Goal: Check status

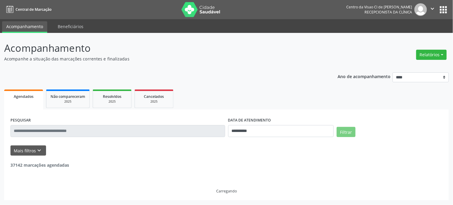
click at [62, 98] on div "Não compareceram" at bounding box center [68, 96] width 35 height 6
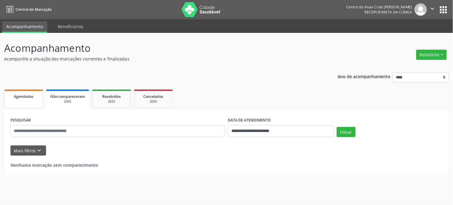
click at [26, 99] on link "Agendados" at bounding box center [23, 98] width 39 height 19
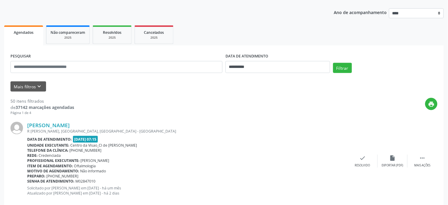
scroll to position [66, 0]
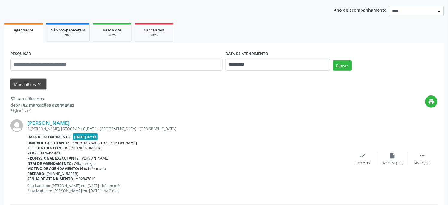
click at [29, 79] on button "Mais filtros keyboard_arrow_down" at bounding box center [28, 84] width 36 height 10
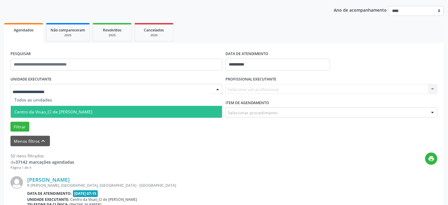
click at [51, 112] on span "Centro da Visao_Cl de [PERSON_NAME]" at bounding box center [53, 112] width 78 height 6
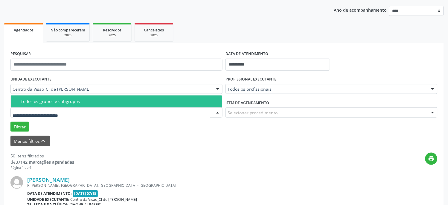
click at [321, 82] on div "PROFISSIONAL EXECUTANTE Todos os profissionais Todos os profissionais [PERSON_N…" at bounding box center [331, 86] width 215 height 23
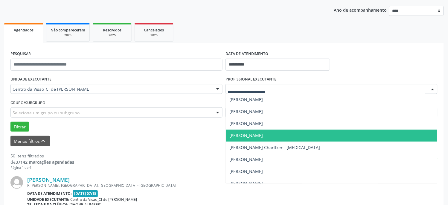
scroll to position [18, 0]
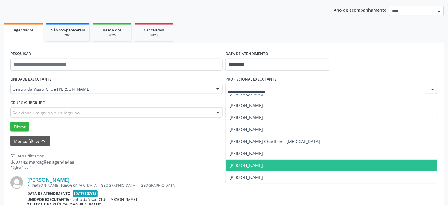
click at [291, 163] on span "[PERSON_NAME]" at bounding box center [331, 165] width 211 height 12
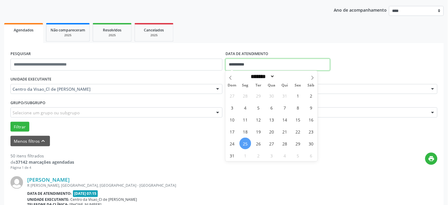
click at [257, 61] on input "**********" at bounding box center [278, 65] width 105 height 12
click at [257, 141] on span "26" at bounding box center [259, 144] width 12 height 12
type input "**********"
click at [261, 140] on span "26" at bounding box center [259, 144] width 12 height 12
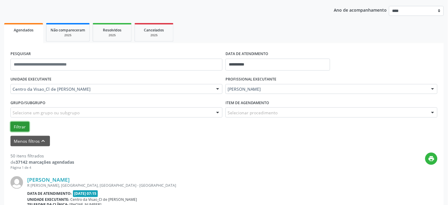
click at [14, 127] on button "Filtrar" at bounding box center [19, 127] width 19 height 10
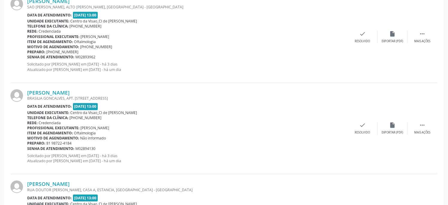
scroll to position [1340, 0]
